Goal: Find specific page/section: Find specific page/section

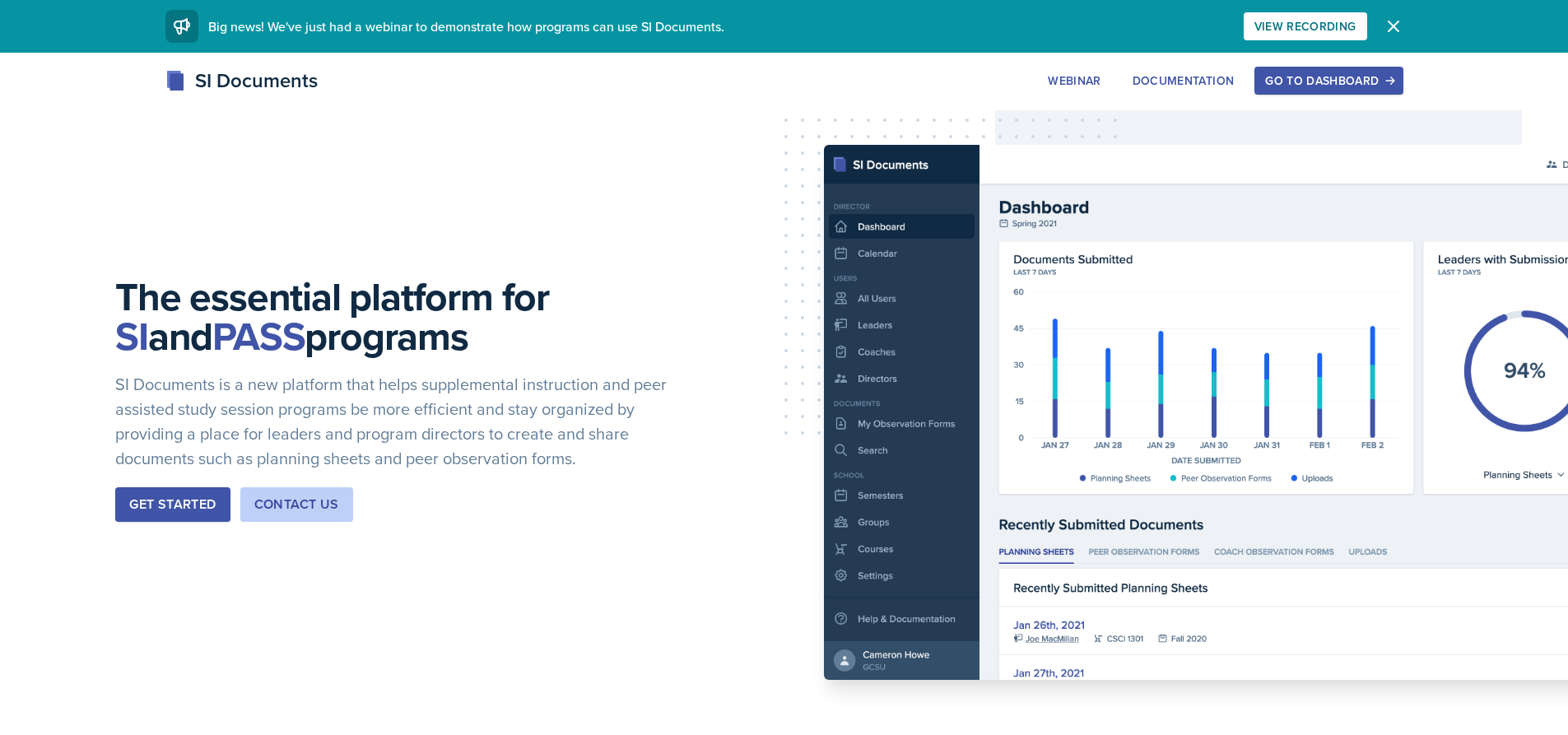
click at [1396, 20] on icon "button" at bounding box center [1394, 27] width 20 height 20
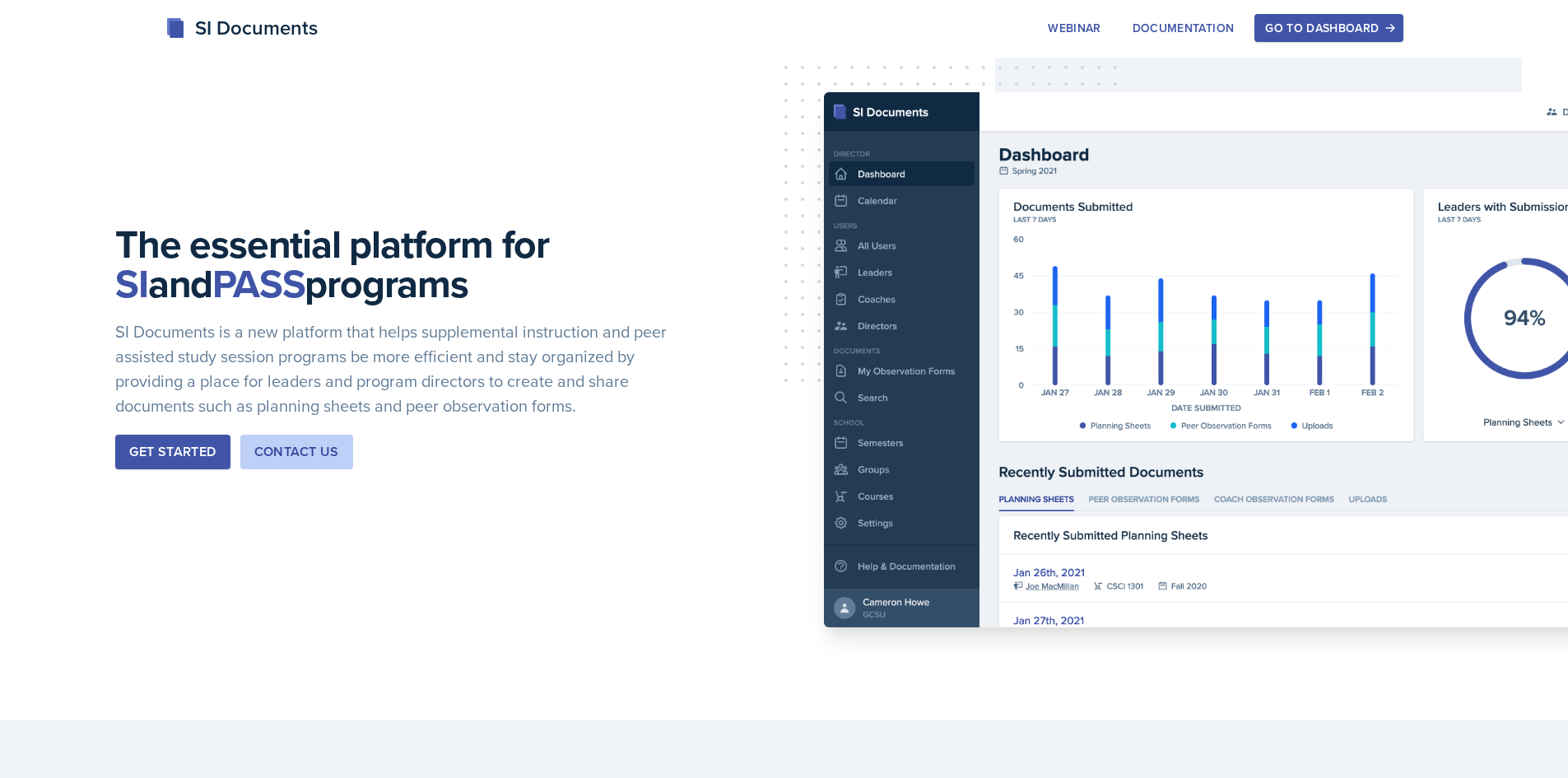
click at [1320, 26] on div "Go to Dashboard" at bounding box center [1328, 28] width 127 height 13
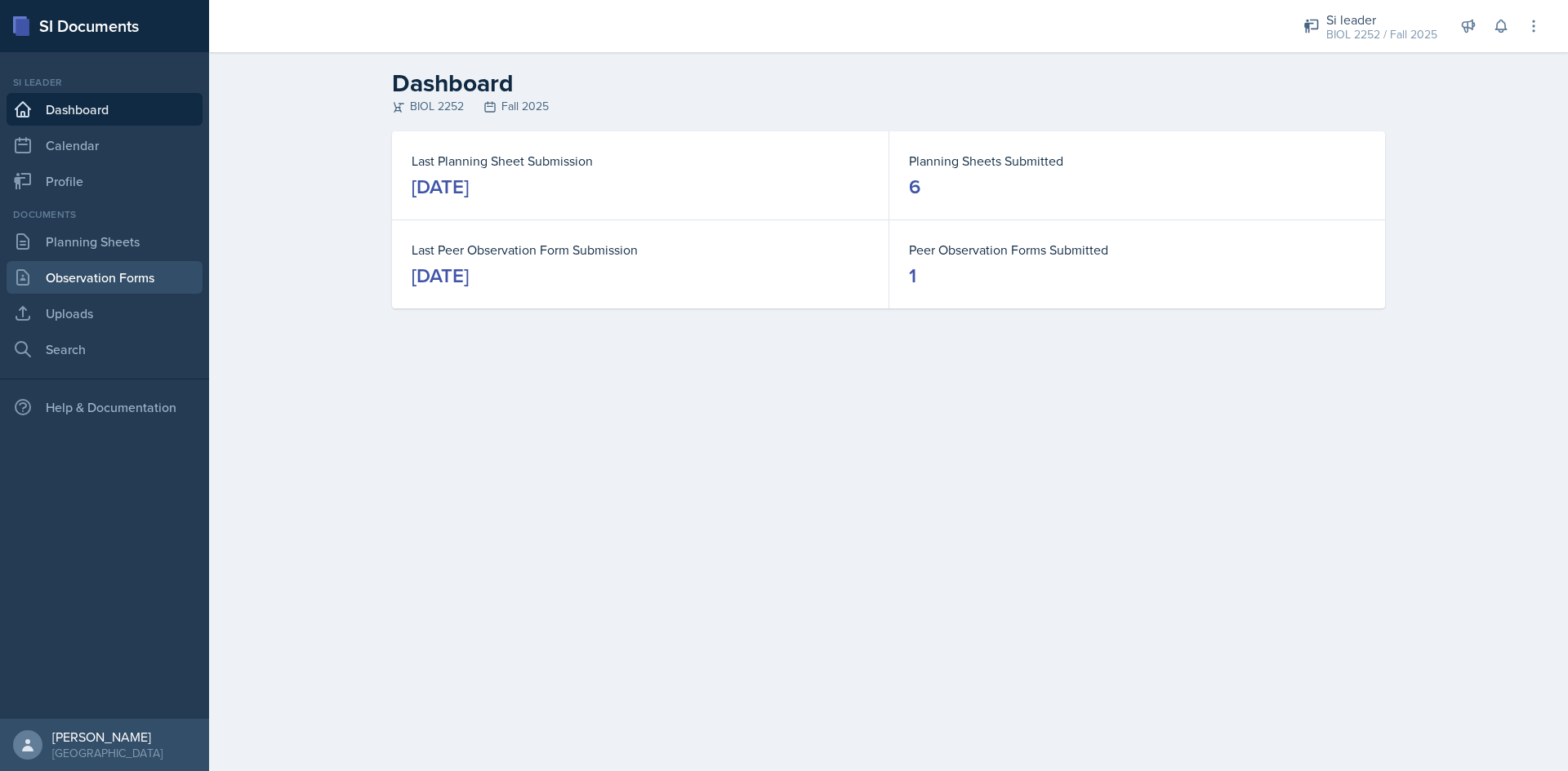
click at [131, 264] on link "Observation Forms" at bounding box center [104, 277] width 196 height 32
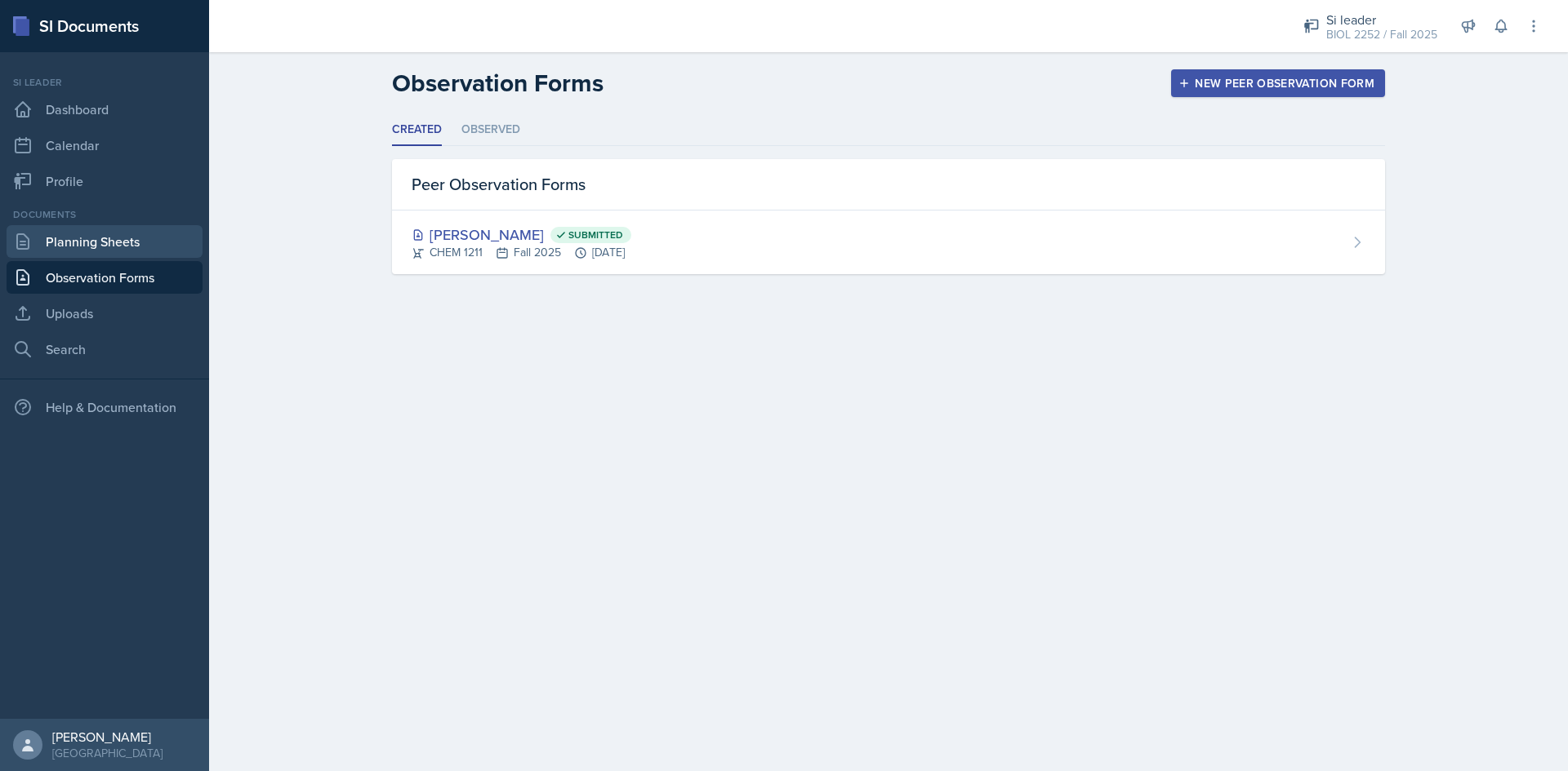
click at [58, 242] on link "Planning Sheets" at bounding box center [104, 241] width 196 height 32
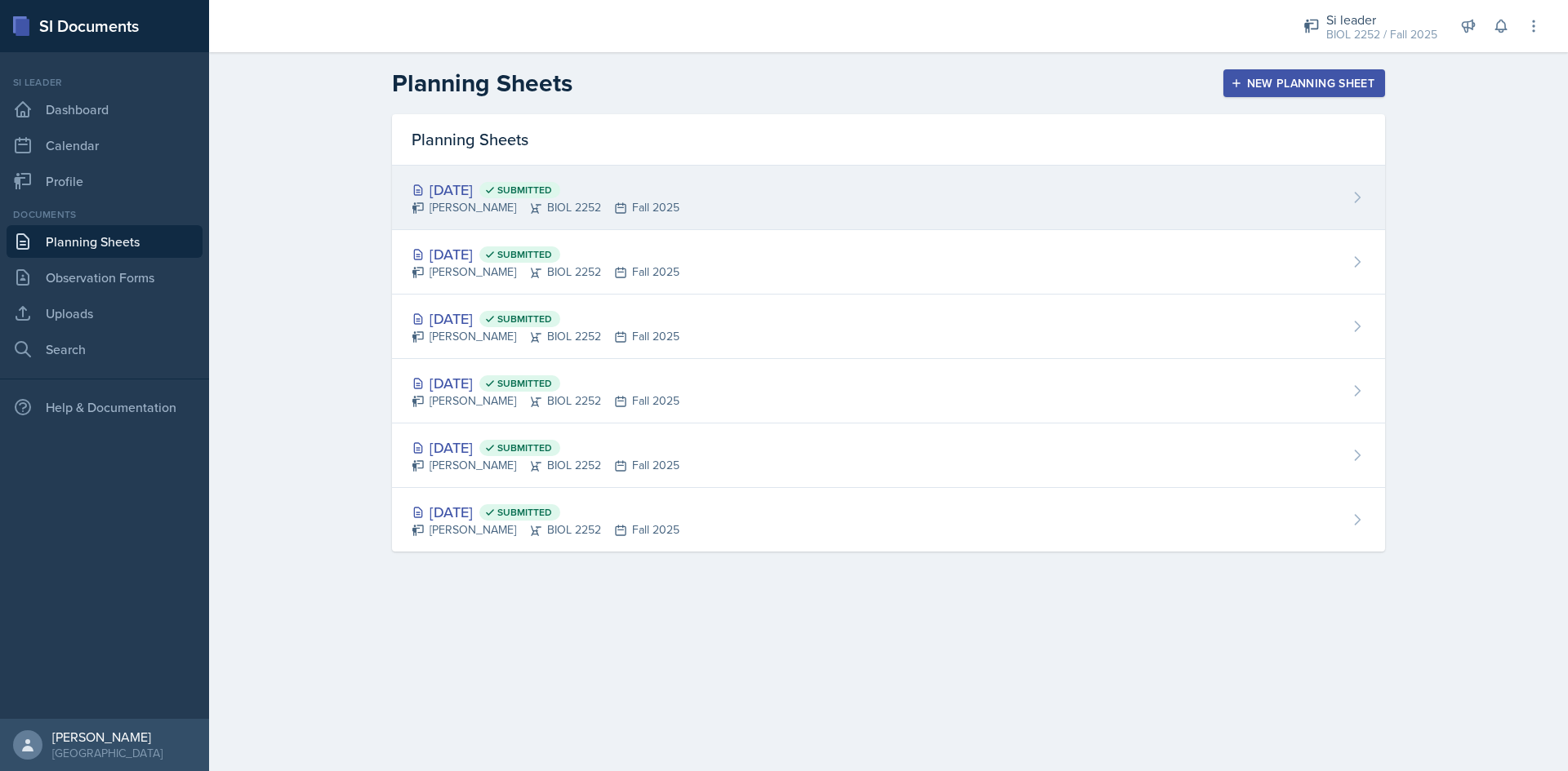
click at [562, 177] on div "[DATE] Submitted [PERSON_NAME] BIOL 2252 Fall 2025" at bounding box center [888, 198] width 993 height 65
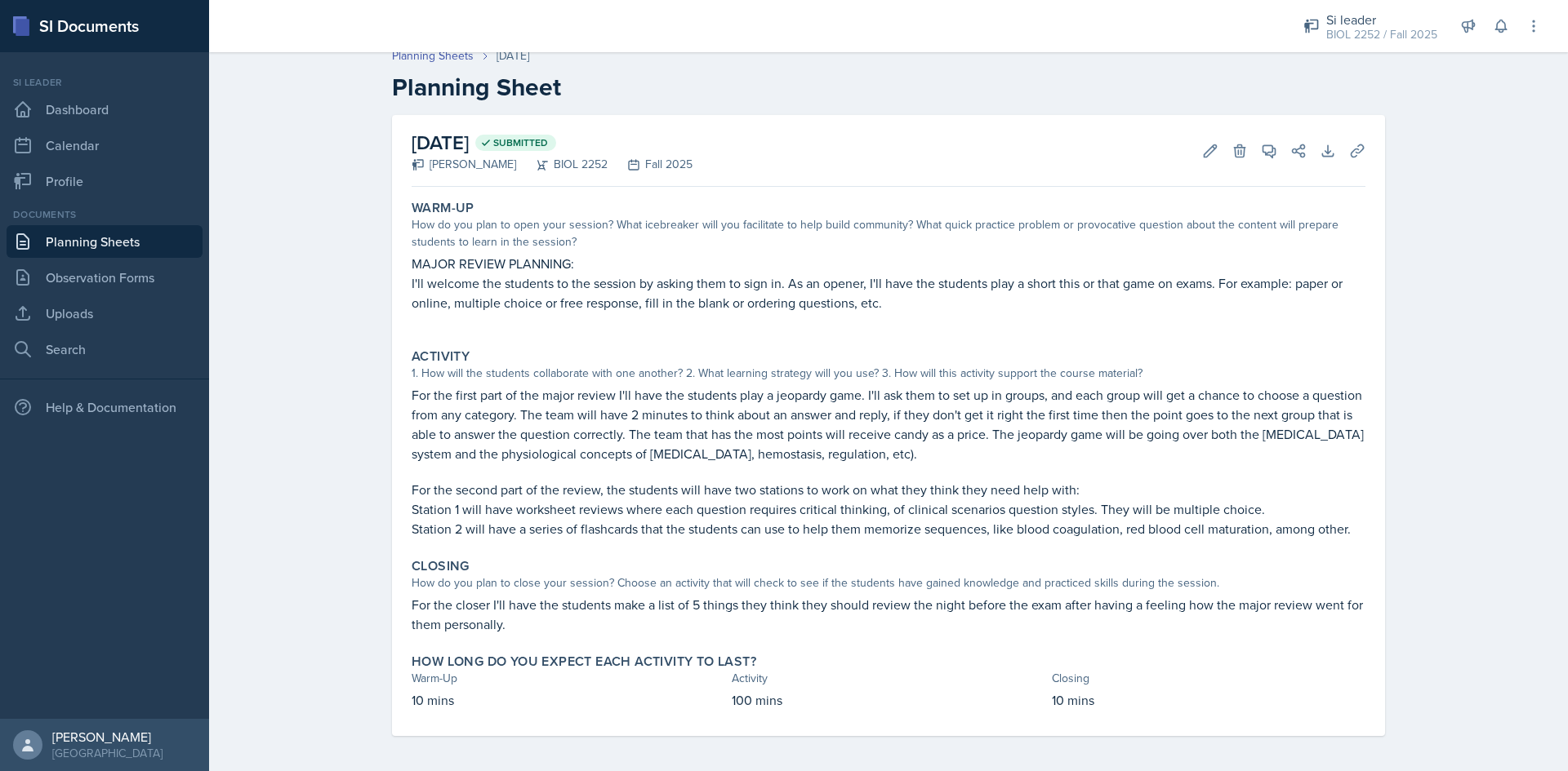
scroll to position [17, 0]
